Goal: Information Seeking & Learning: Get advice/opinions

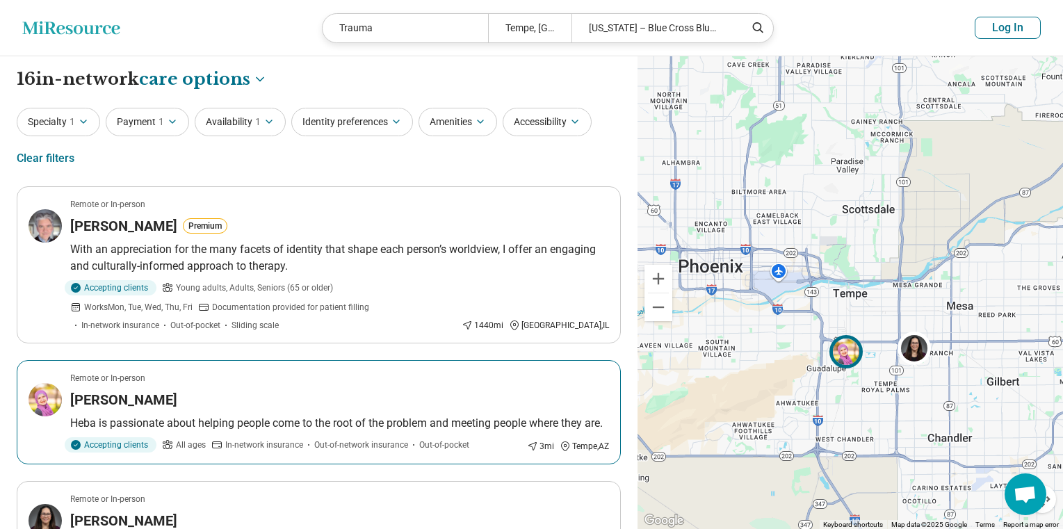
select select "***"
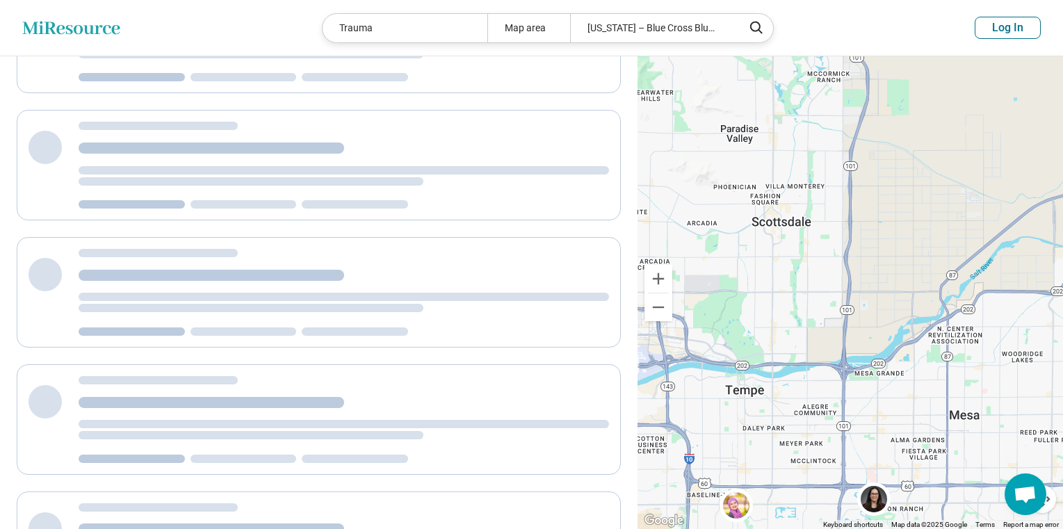
scroll to position [3, 0]
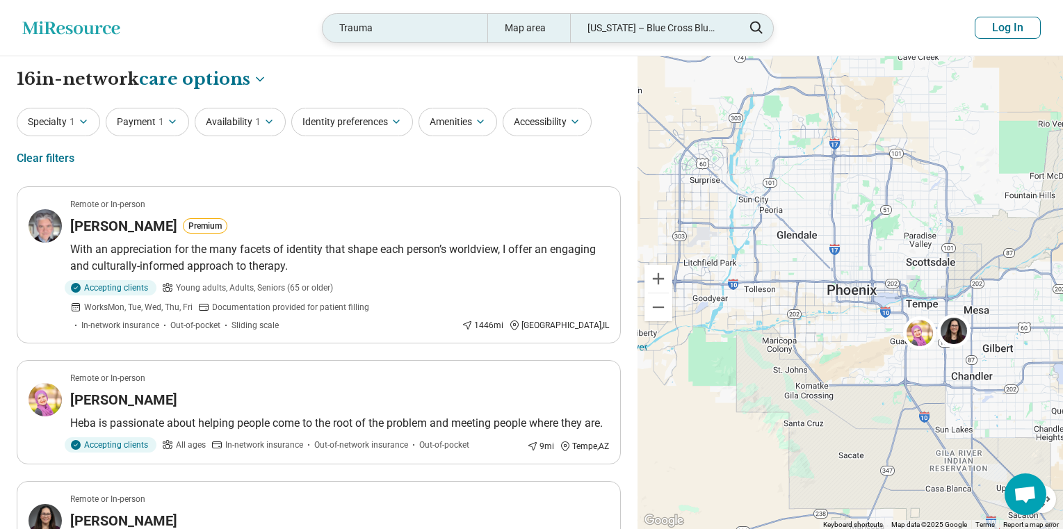
click at [618, 23] on div "[US_STATE] – Blue Cross Blue Shield" at bounding box center [652, 28] width 165 height 29
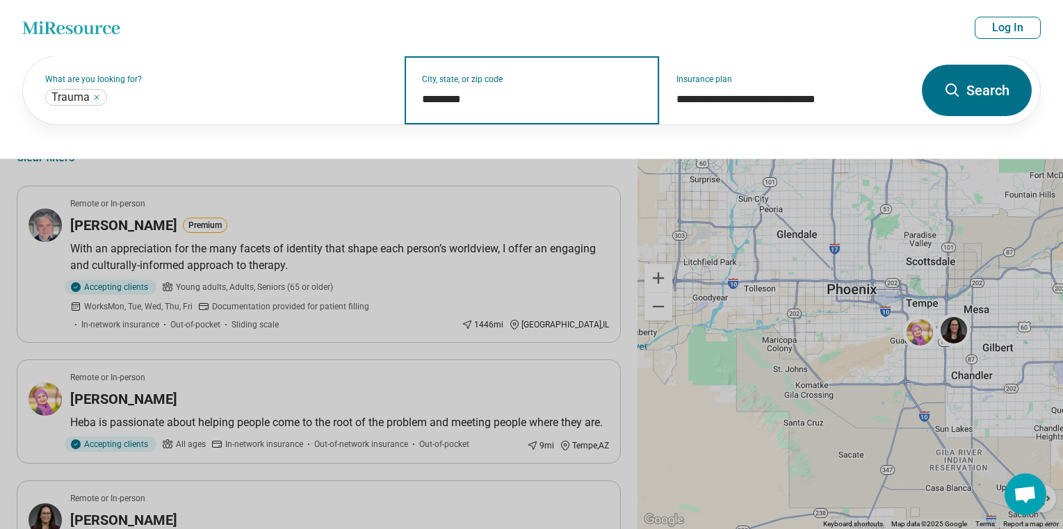
click at [468, 97] on input "*********" at bounding box center [532, 99] width 220 height 17
click at [487, 97] on input "*********" at bounding box center [532, 99] width 220 height 17
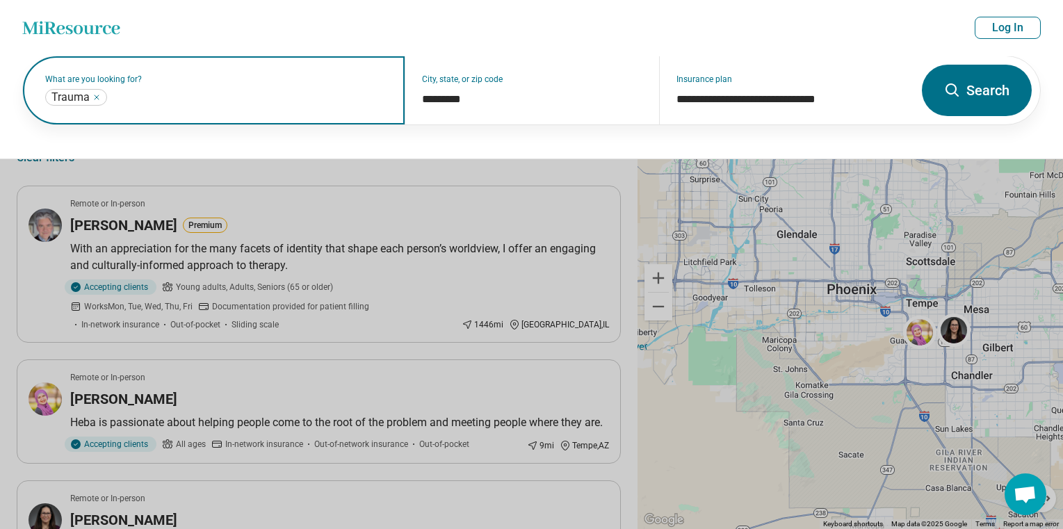
click at [145, 99] on input "text" at bounding box center [249, 97] width 278 height 17
type input "*"
click button "Search" at bounding box center [977, 90] width 110 height 51
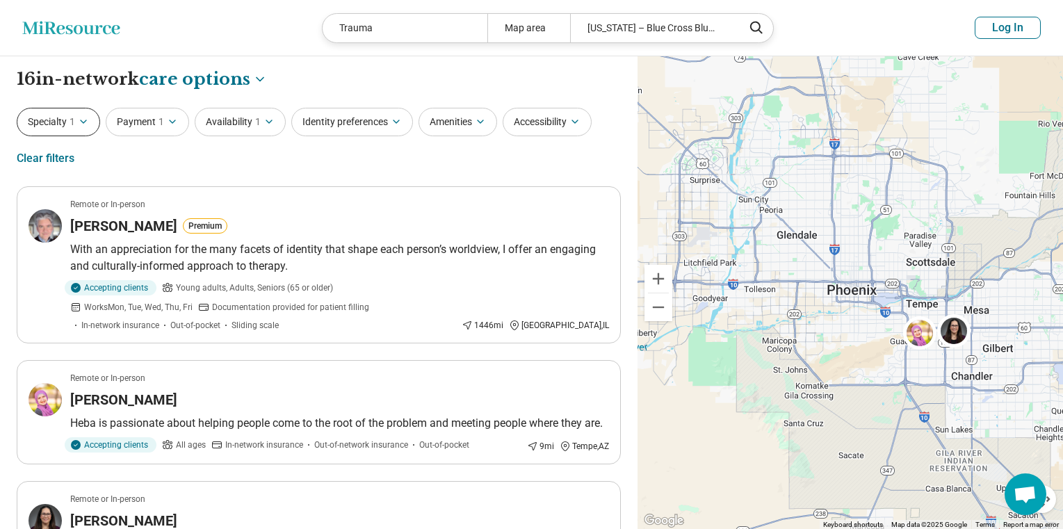
click at [88, 116] on icon "button" at bounding box center [83, 121] width 11 height 11
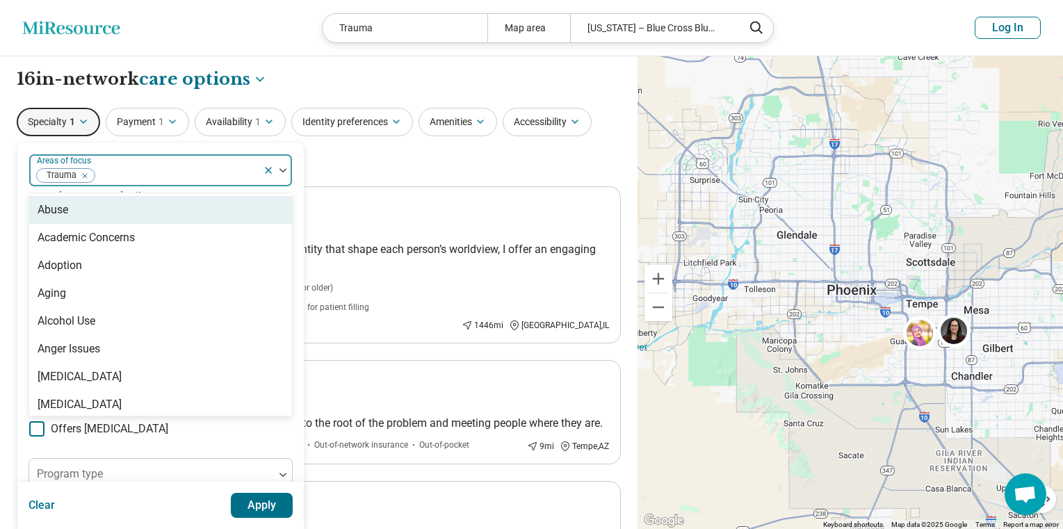
click at [128, 172] on div at bounding box center [176, 175] width 161 height 19
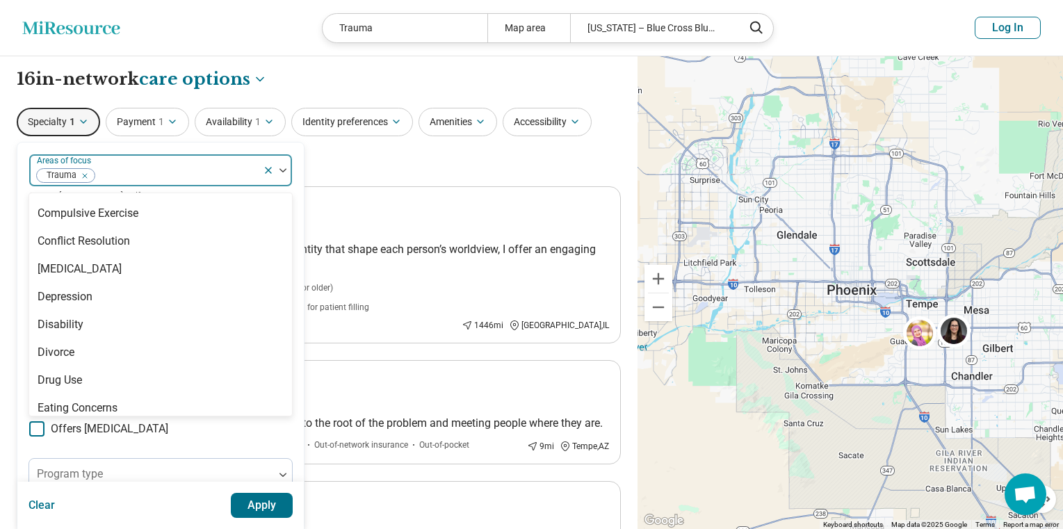
scroll to position [765, 0]
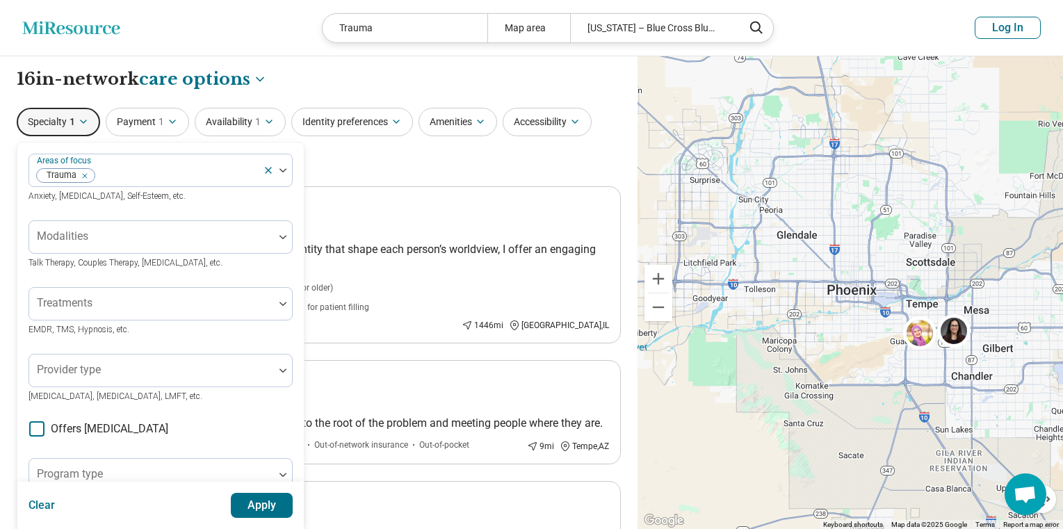
click at [337, 161] on div "Specialty 1 Areas of focus Trauma Anxiety, [MEDICAL_DATA], Self-Esteem, etc. Mo…" at bounding box center [319, 141] width 604 height 67
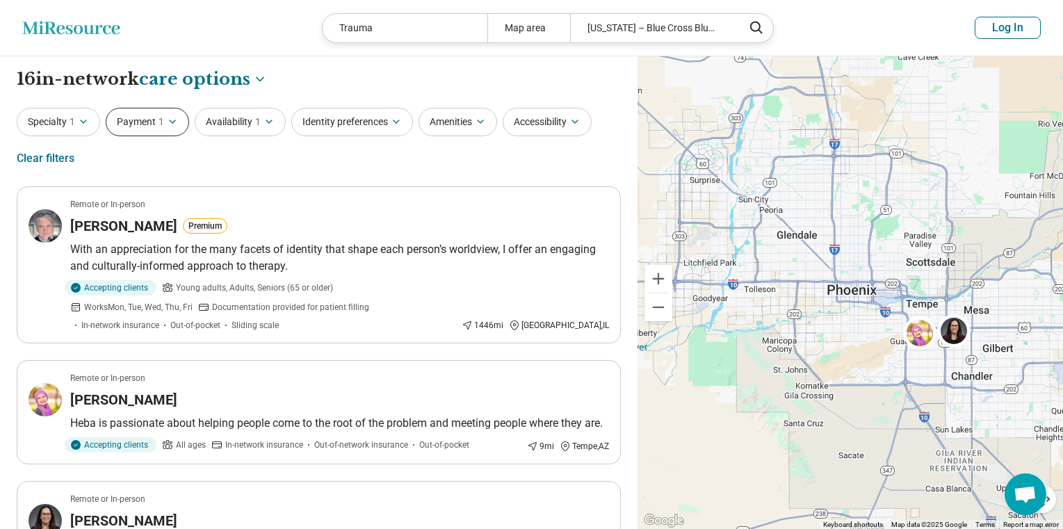
click at [174, 128] on button "Payment 1" at bounding box center [147, 122] width 83 height 29
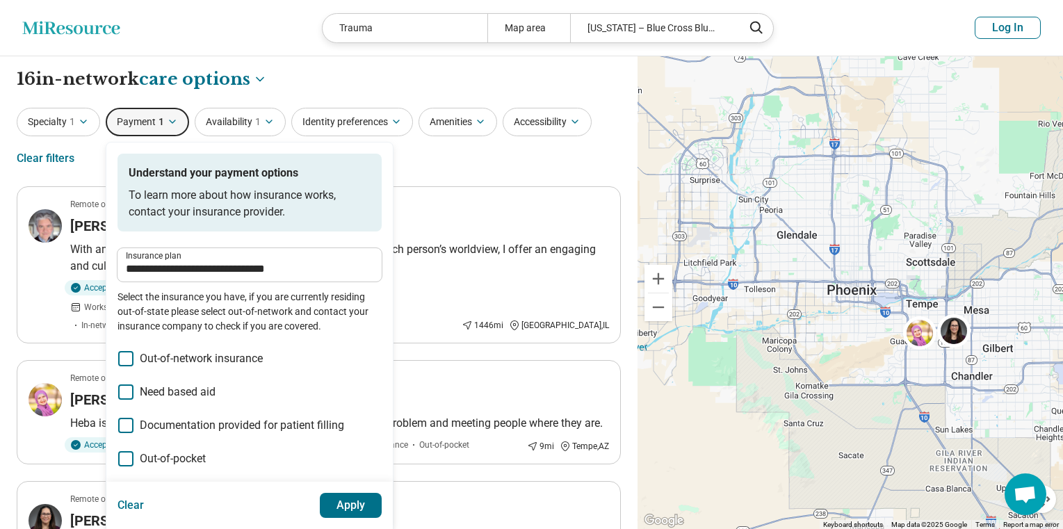
click at [472, 170] on div "**********" at bounding box center [319, 141] width 604 height 67
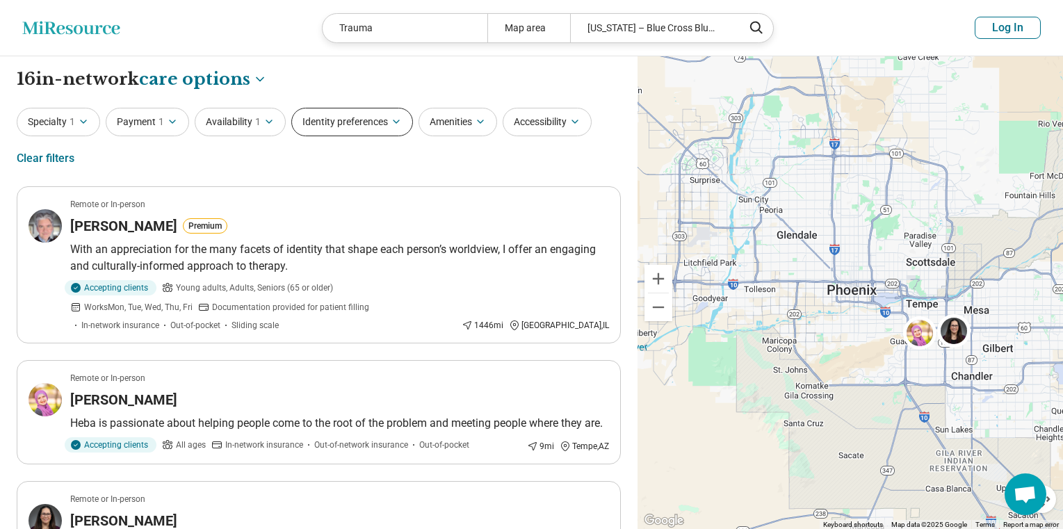
click at [380, 123] on button "Identity preferences" at bounding box center [352, 122] width 122 height 29
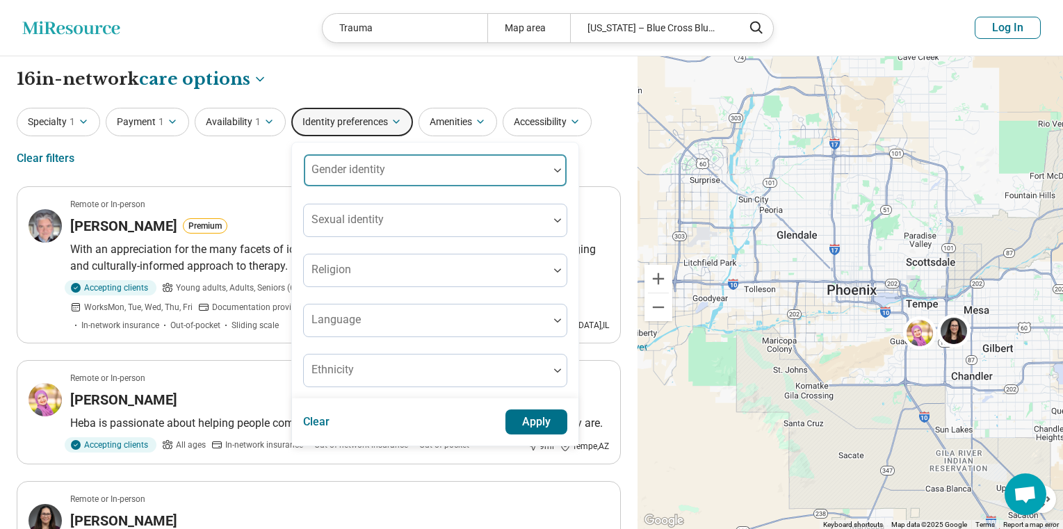
click at [376, 163] on div "Gender identity" at bounding box center [435, 170] width 264 height 33
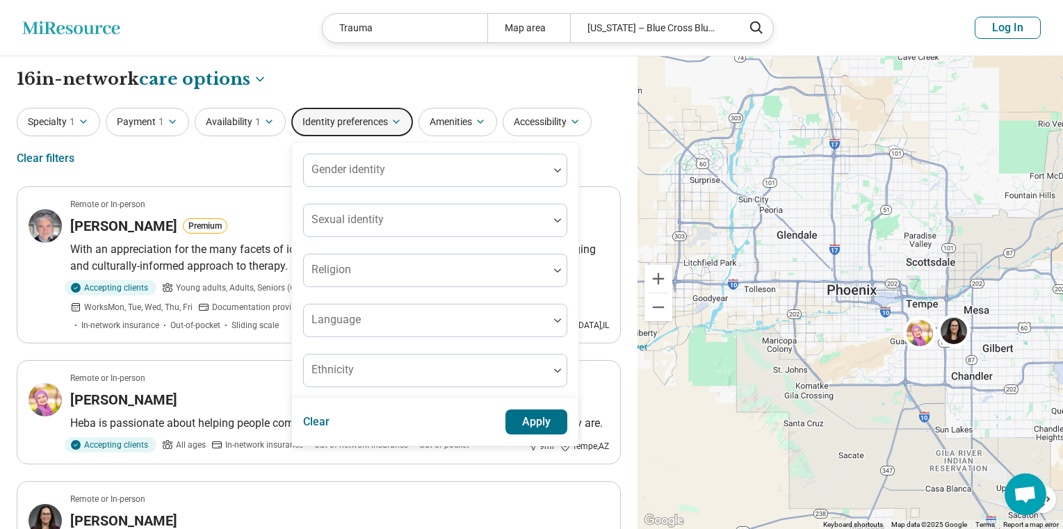
click at [430, 142] on div "Gender identity Sexual identity Religion Language Ethnicity Clear Apply" at bounding box center [435, 294] width 288 height 305
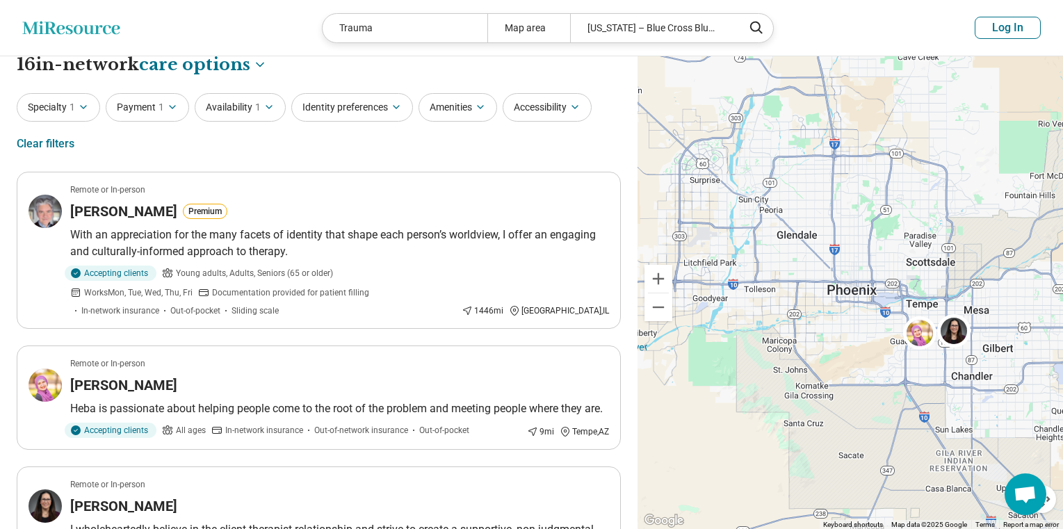
scroll to position [0, 0]
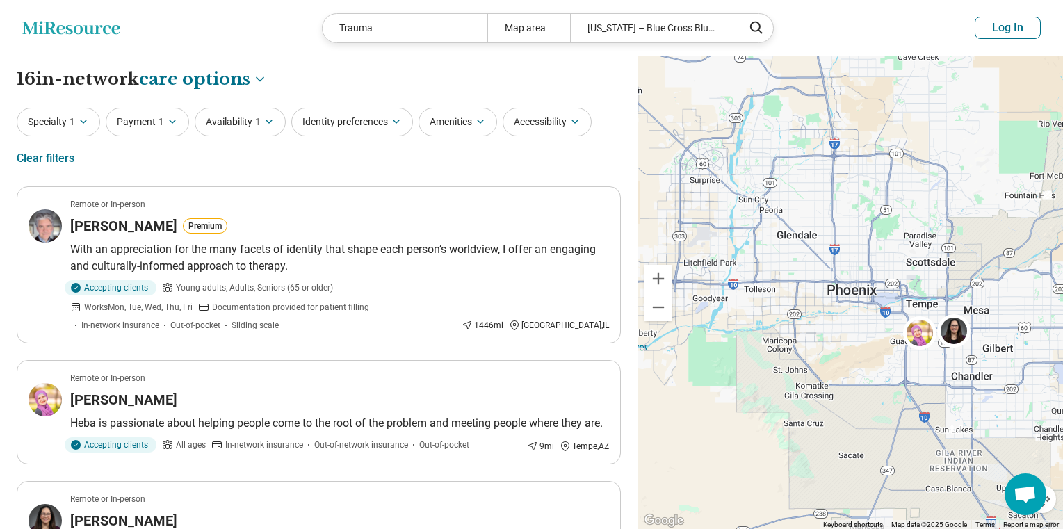
click at [615, 159] on div "Specialty 1 Payment 1 Availability 1 Identity preferences Amenities Accessibili…" at bounding box center [319, 141] width 604 height 67
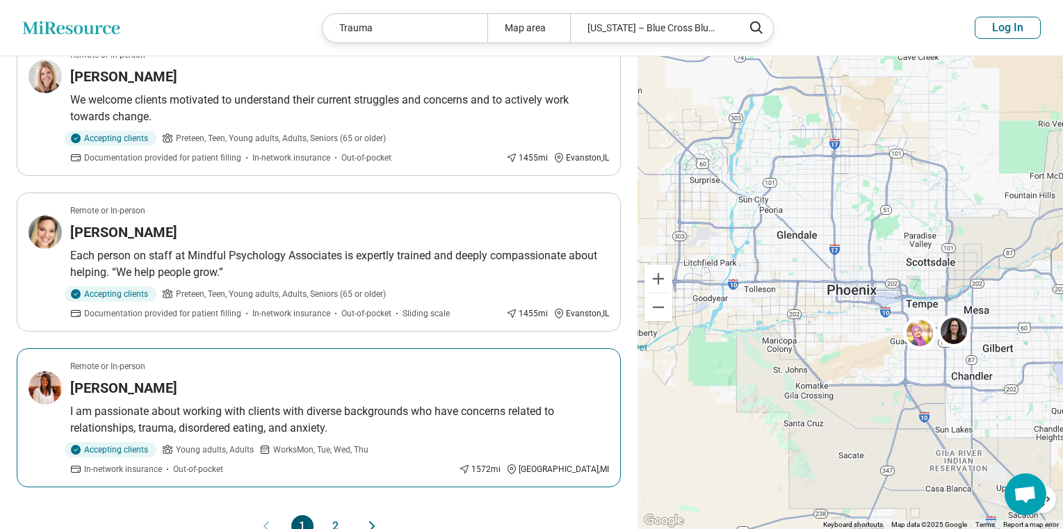
scroll to position [1182, 0]
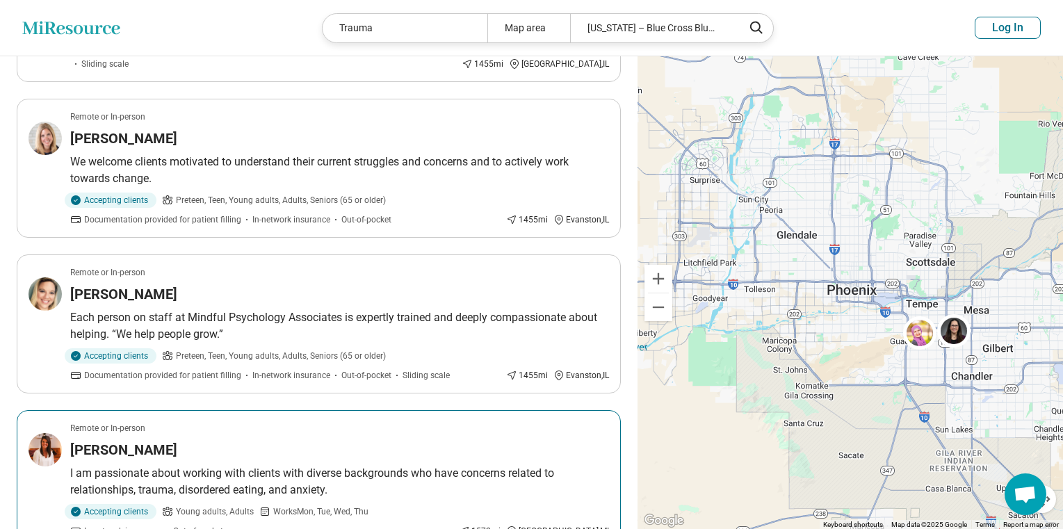
click at [344, 465] on p "I am passionate about working with clients with diverse backgrounds who have co…" at bounding box center [339, 481] width 539 height 33
